Goal: Find specific page/section: Find specific page/section

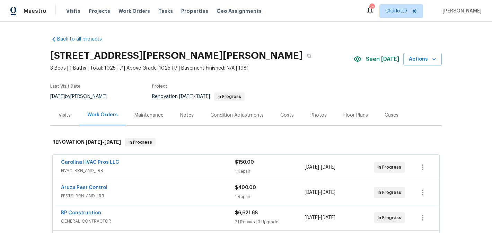
scroll to position [67, 0]
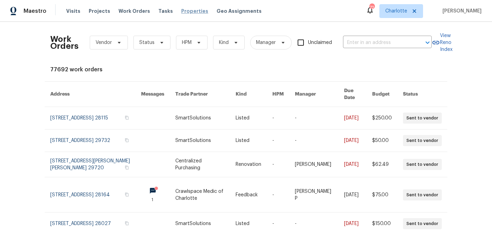
click at [183, 9] on span "Properties" at bounding box center [194, 11] width 27 height 7
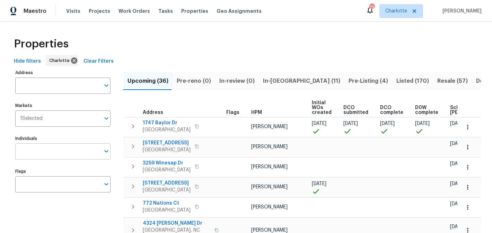
click at [69, 148] on input "Individuals" at bounding box center [57, 151] width 85 height 16
type input "[PERSON_NAME]"
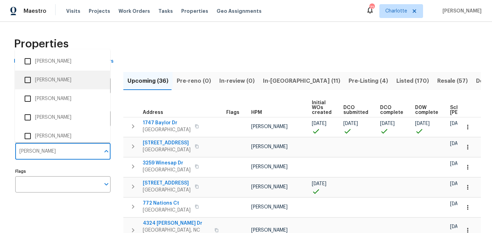
click at [71, 82] on li "[PERSON_NAME]" at bounding box center [62, 80] width 84 height 15
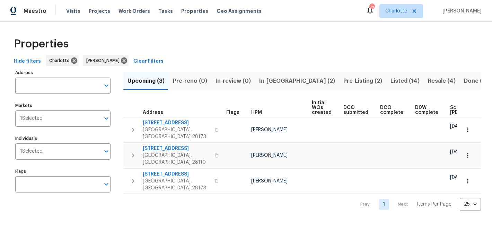
click at [271, 76] on button "In-[GEOGRAPHIC_DATA] (2)" at bounding box center [297, 81] width 84 height 18
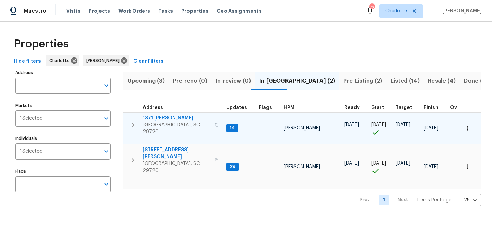
click at [154, 116] on span "1871 [PERSON_NAME]" at bounding box center [177, 118] width 68 height 7
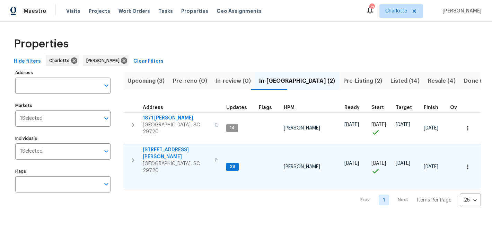
click at [165, 147] on span "[STREET_ADDRESS][PERSON_NAME]" at bounding box center [177, 154] width 68 height 14
click at [343, 83] on span "Pre-Listing (2)" at bounding box center [362, 81] width 39 height 10
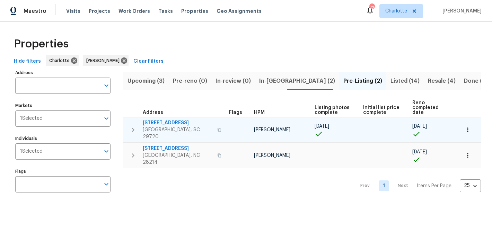
click at [167, 120] on span "[STREET_ADDRESS]" at bounding box center [178, 123] width 70 height 7
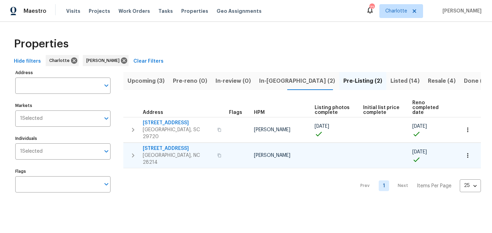
click at [159, 145] on span "[STREET_ADDRESS]" at bounding box center [178, 148] width 70 height 7
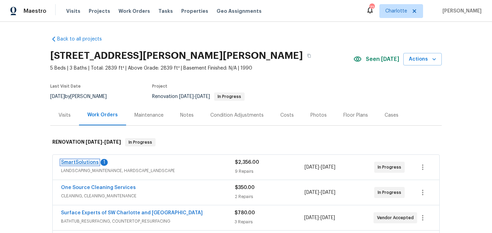
click at [83, 162] on link "SmartSolutions" at bounding box center [80, 162] width 38 height 5
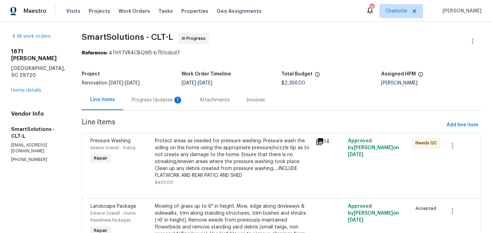
click at [149, 97] on div "Progress Updates 1" at bounding box center [157, 100] width 51 height 7
